Goal: Information Seeking & Learning: Learn about a topic

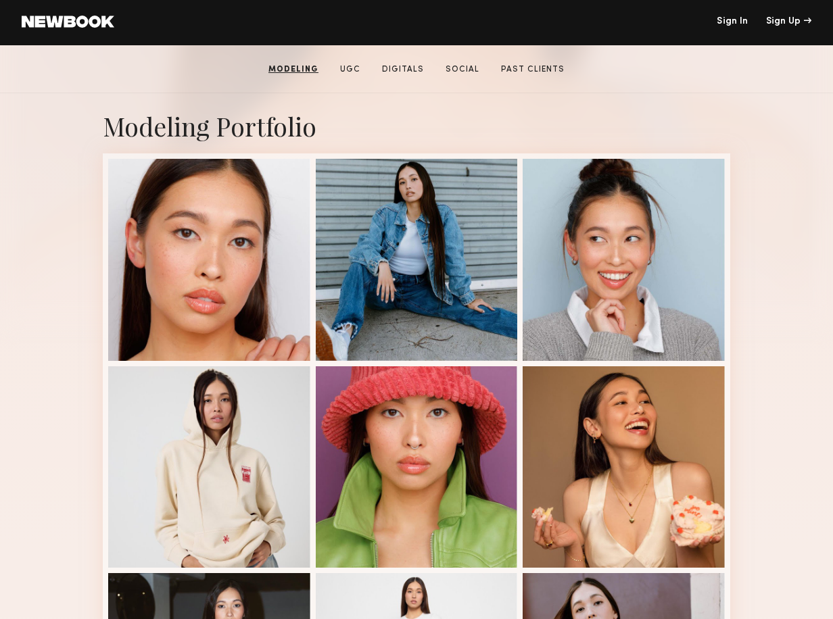
scroll to position [212, 0]
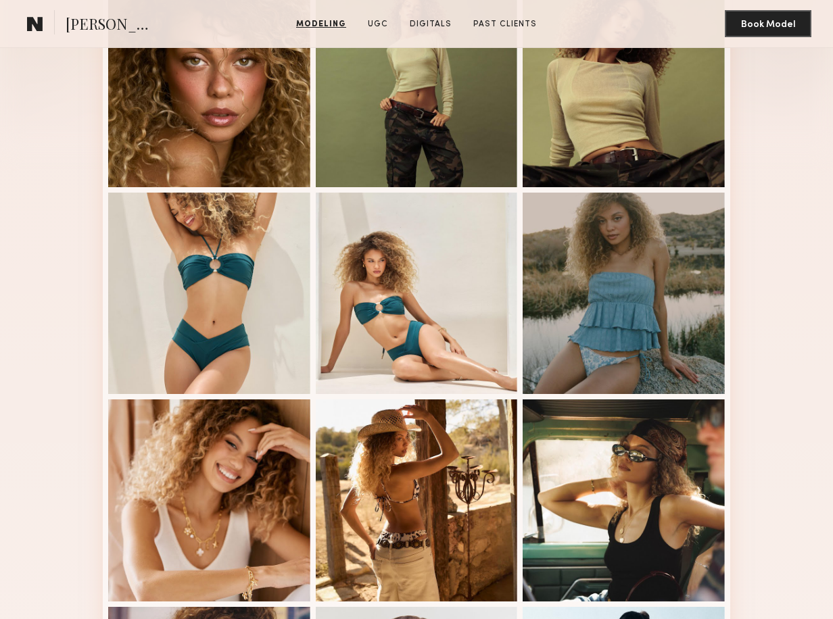
scroll to position [414, 0]
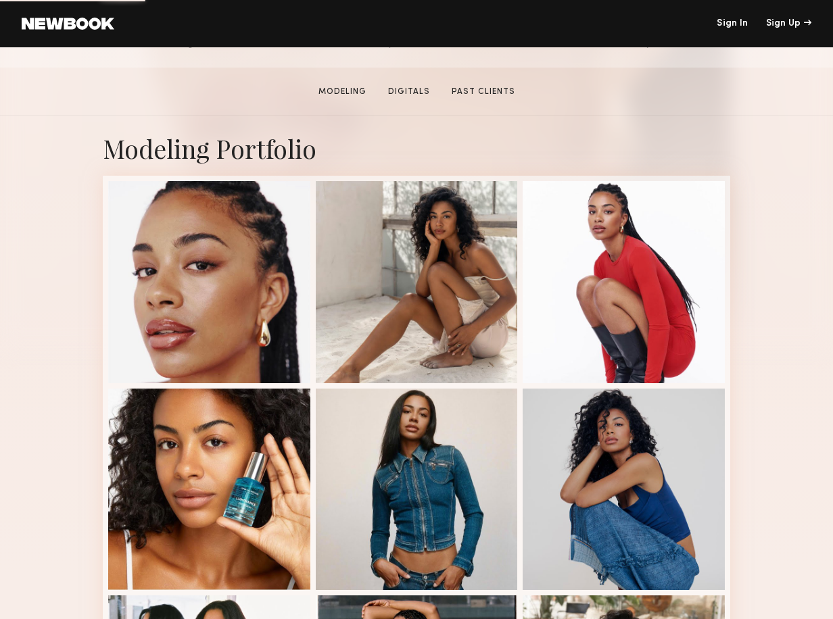
scroll to position [216, 0]
